Goal: Task Accomplishment & Management: Complete application form

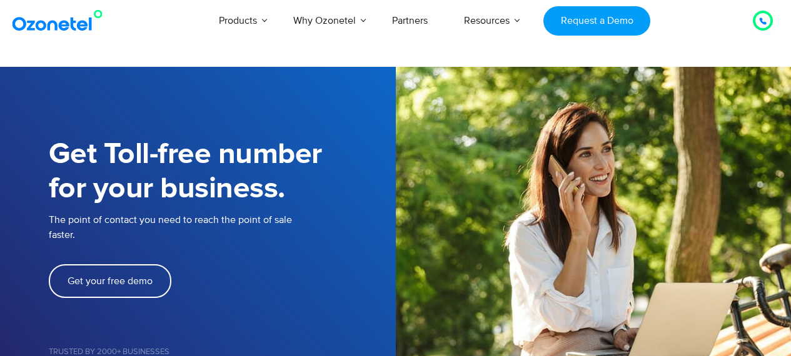
select select "**"
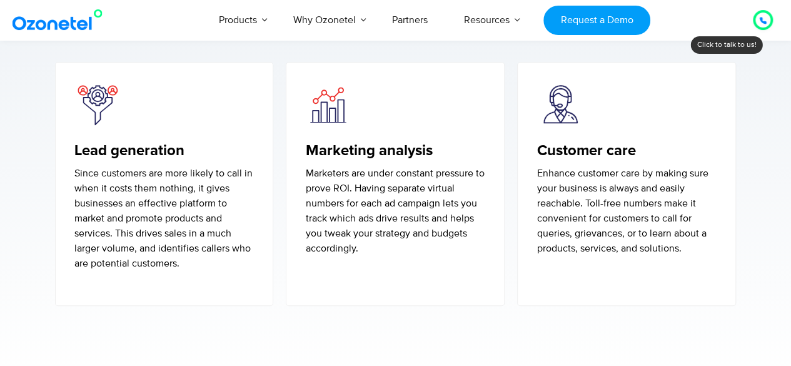
scroll to position [2939, 0]
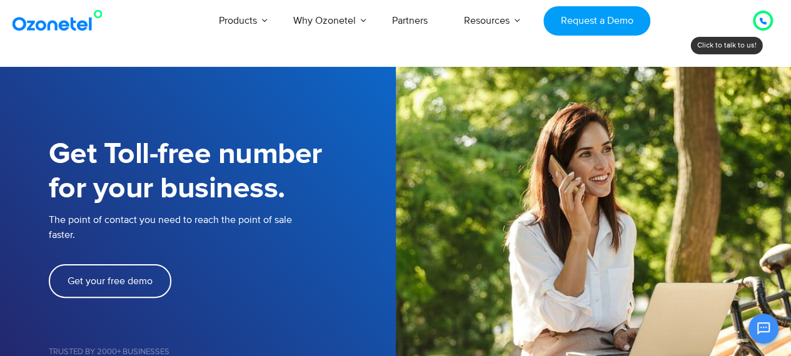
click at [759, 22] on icon at bounding box center [763, 22] width 8 height 8
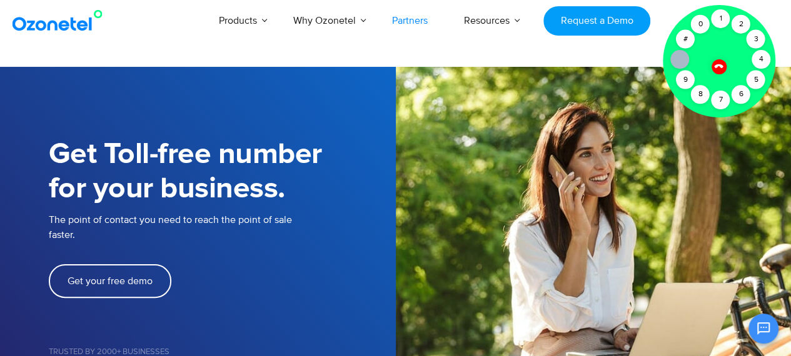
click at [402, 33] on link "Partners" at bounding box center [410, 20] width 72 height 41
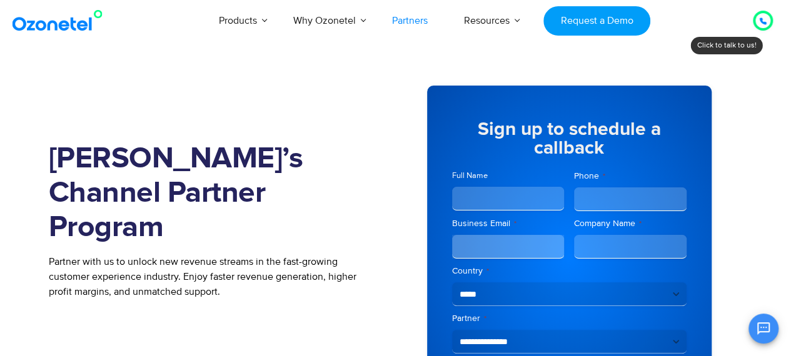
click at [767, 18] on div at bounding box center [762, 20] width 15 height 15
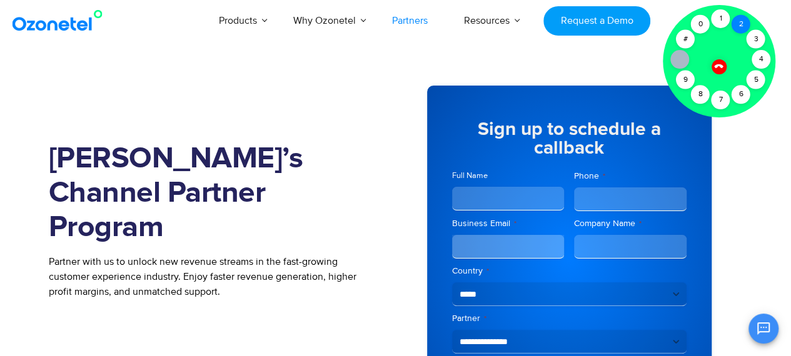
click at [740, 19] on div "2" at bounding box center [741, 24] width 19 height 19
click at [737, 28] on div "2" at bounding box center [741, 24] width 19 height 19
click at [750, 210] on div "Join Ozonetel’s Channel Partner Program Partner with us to unlock new revenue s…" at bounding box center [395, 257] width 713 height 380
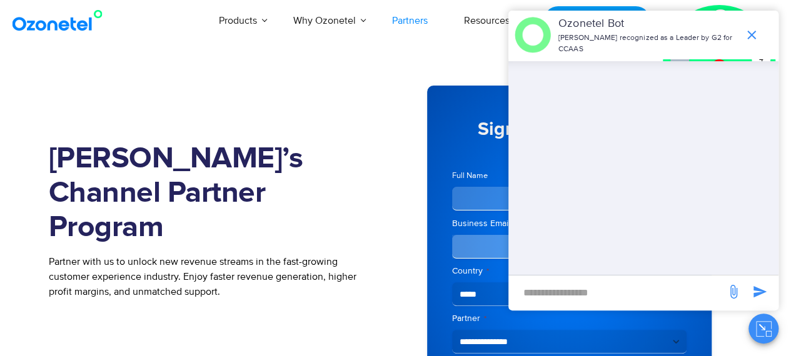
click at [429, 1] on link "Partners" at bounding box center [410, 20] width 72 height 41
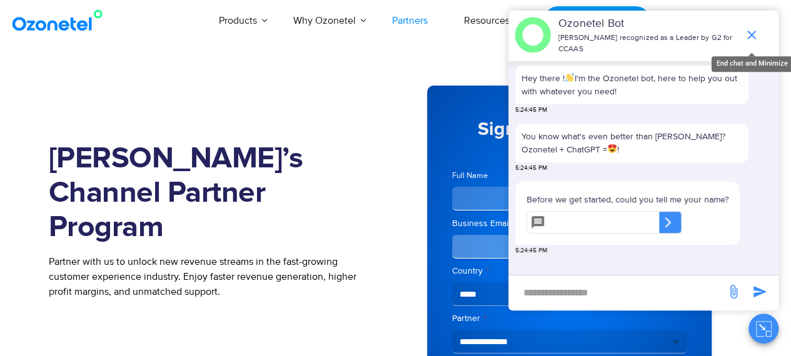
click at [753, 28] on icon "end chat or minimize" at bounding box center [751, 35] width 15 height 15
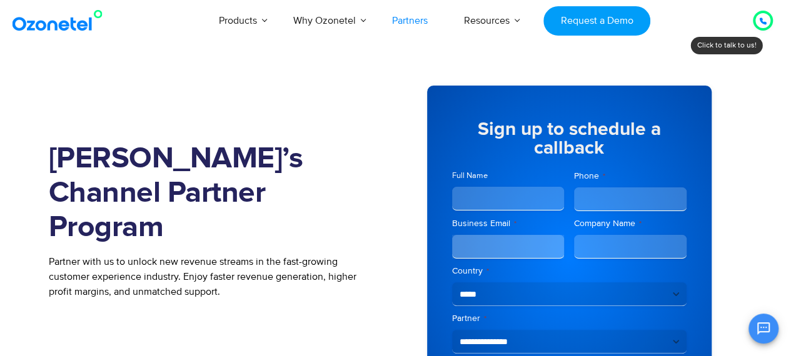
scroll to position [3, 0]
click at [760, 19] on icon at bounding box center [763, 21] width 6 height 6
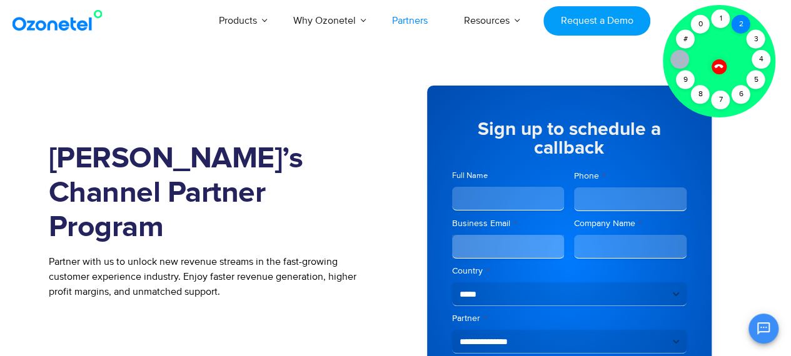
click at [740, 23] on div "2" at bounding box center [741, 24] width 19 height 19
click at [722, 18] on div "1" at bounding box center [720, 18] width 19 height 19
click at [752, 191] on section "Join Ozonetel’s Channel Partner Program Partner with us to unlock new revenue s…" at bounding box center [395, 257] width 791 height 380
click at [717, 65] on icon at bounding box center [718, 66] width 9 height 9
